Goal: Task Accomplishment & Management: Manage account settings

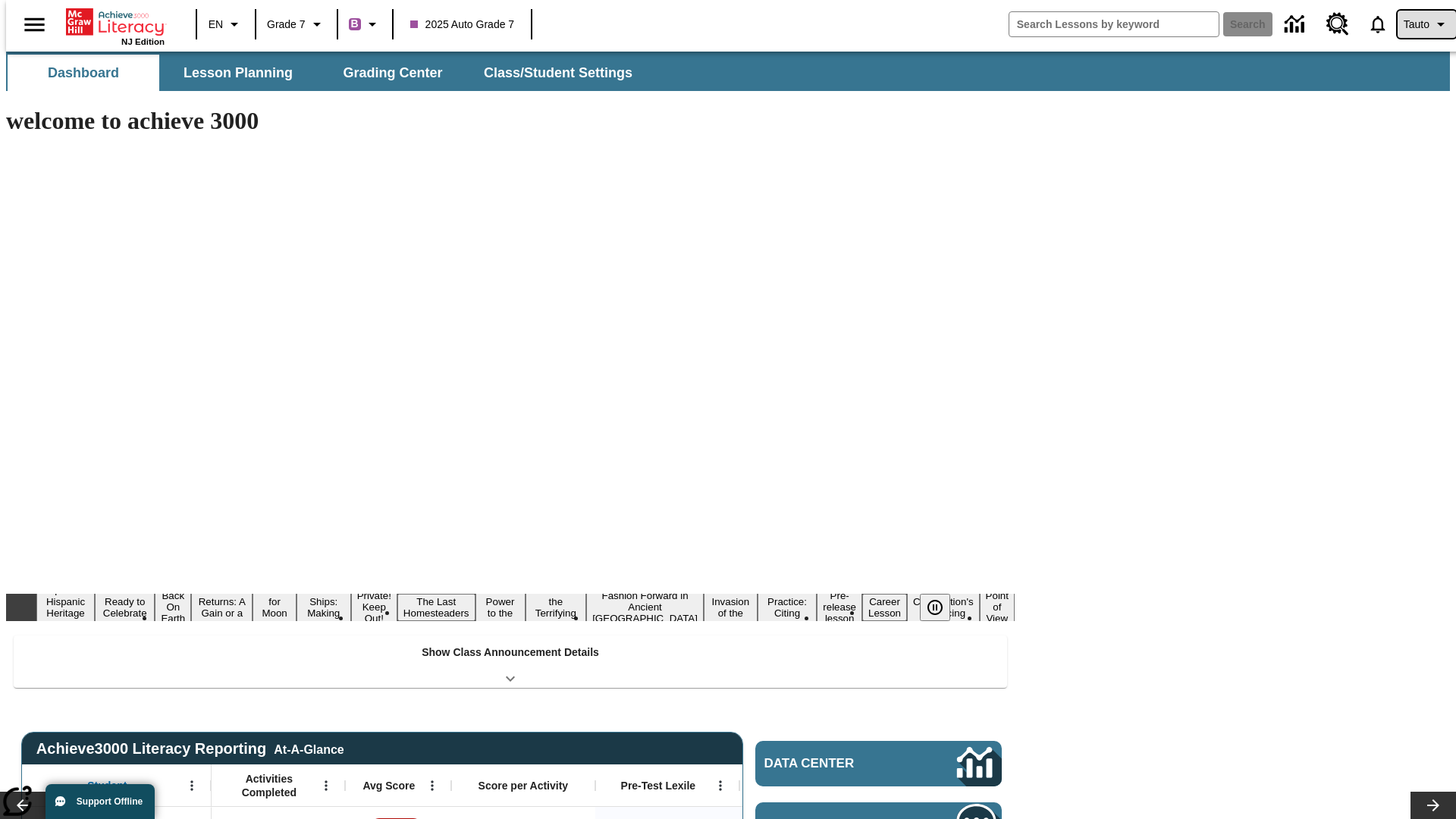
click at [1418, 24] on span "Tauto" at bounding box center [1416, 24] width 25 height 16
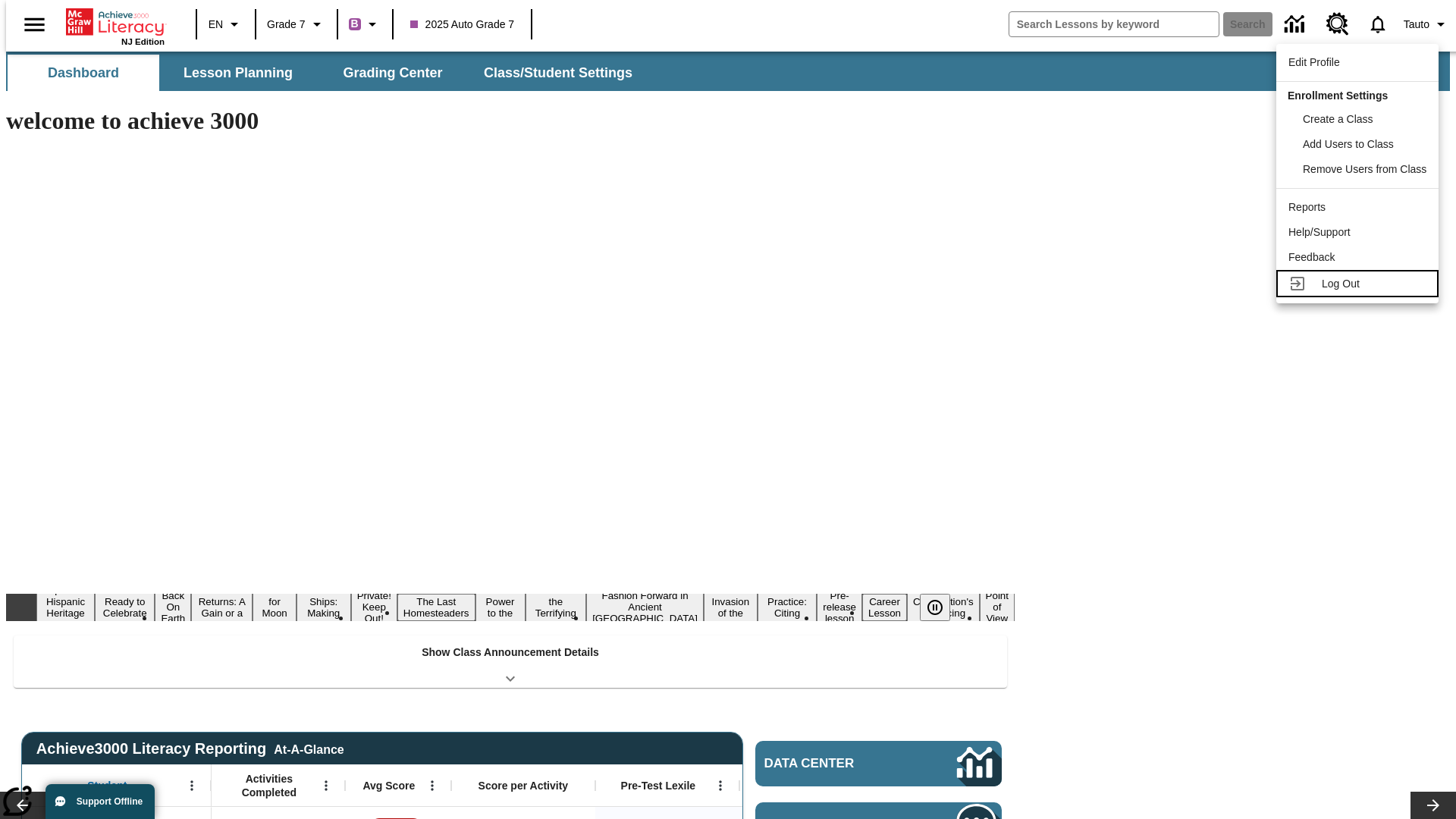
click at [1360, 284] on span "Log Out" at bounding box center [1340, 283] width 38 height 12
